Goal: Task Accomplishment & Management: Use online tool/utility

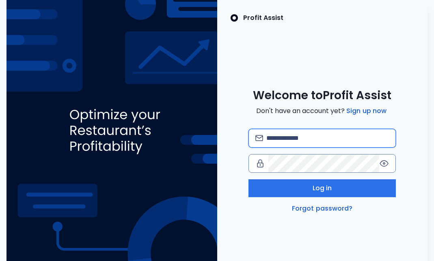
click at [281, 141] on input "email" at bounding box center [328, 138] width 123 height 18
type input "**********"
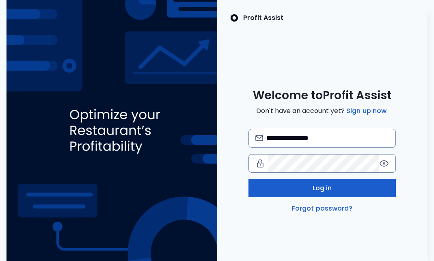
click at [328, 187] on span "Log in" at bounding box center [323, 188] width 20 height 10
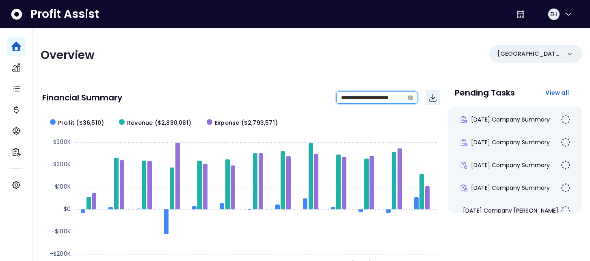
click at [363, 97] on input "**********" at bounding box center [370, 97] width 67 height 11
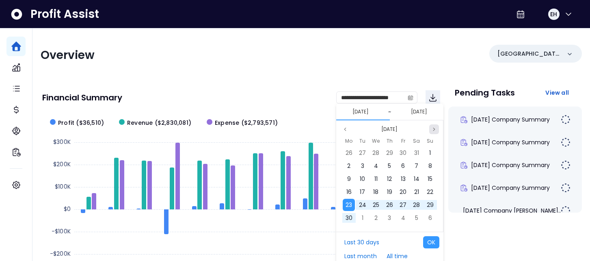
click at [433, 130] on icon "page next" at bounding box center [434, 129] width 5 height 5
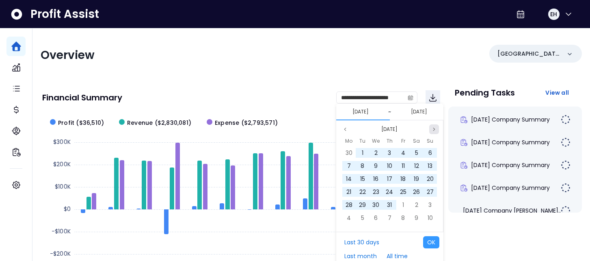
click at [433, 130] on icon "page next" at bounding box center [434, 129] width 5 height 5
click at [431, 178] on span "17" at bounding box center [430, 179] width 5 height 8
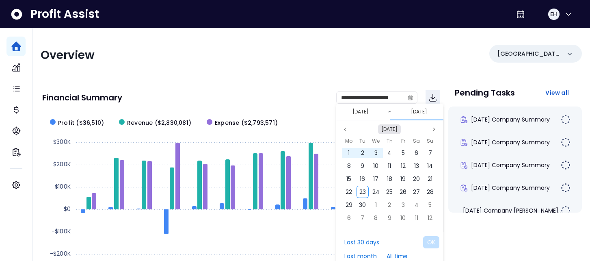
click at [386, 131] on button "[DATE]" at bounding box center [389, 129] width 23 height 10
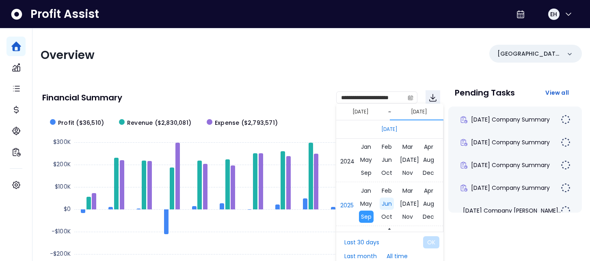
scroll to position [5431, 0]
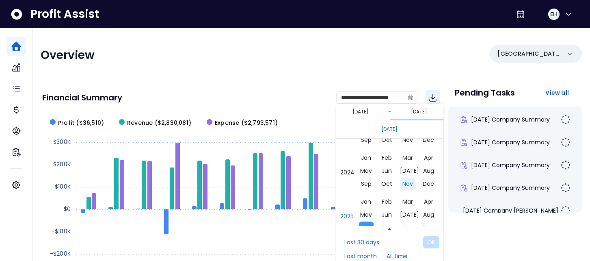
click at [408, 184] on span "Nov" at bounding box center [408, 184] width 15 height 12
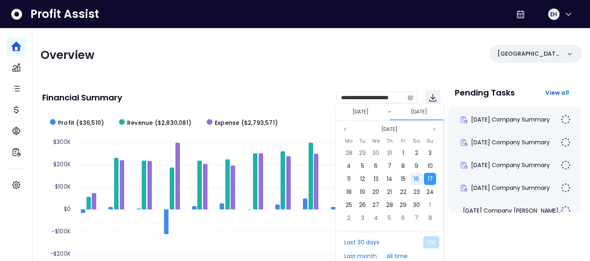
click at [419, 180] on span "16" at bounding box center [416, 179] width 5 height 8
click at [418, 178] on span "16" at bounding box center [416, 179] width 5 height 8
click at [434, 245] on button "OK" at bounding box center [431, 242] width 16 height 12
type input "**********"
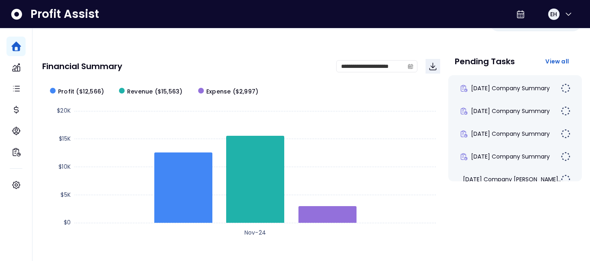
scroll to position [28, 0]
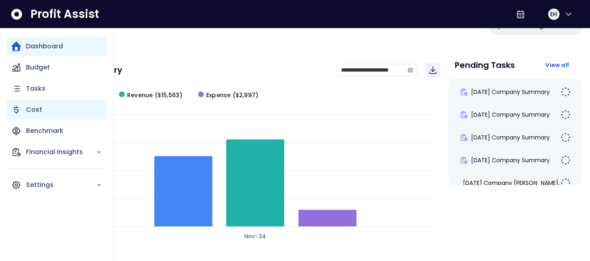
click at [26, 113] on p "Cost" at bounding box center [34, 110] width 16 height 10
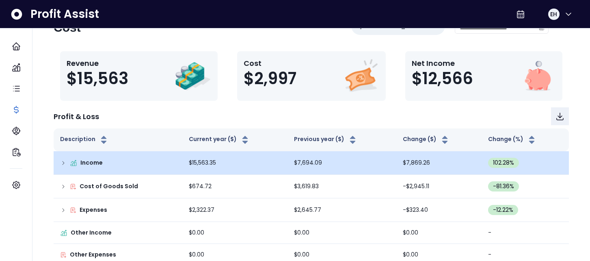
click at [62, 166] on div "Income" at bounding box center [118, 162] width 116 height 9
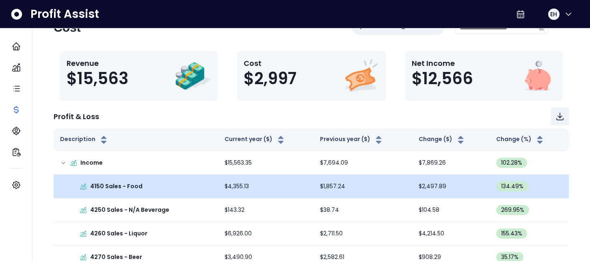
click at [128, 178] on td "4150 Sales - Food" at bounding box center [136, 187] width 165 height 24
click at [152, 182] on div "4150 Sales - Food" at bounding box center [136, 186] width 152 height 9
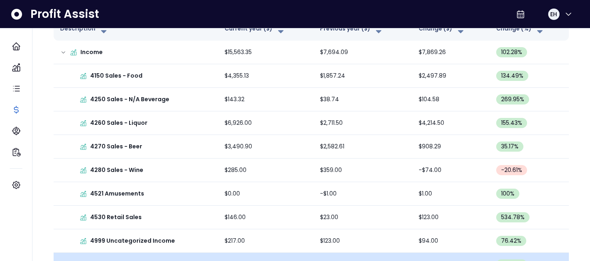
scroll to position [65, 0]
